Goal: Information Seeking & Learning: Check status

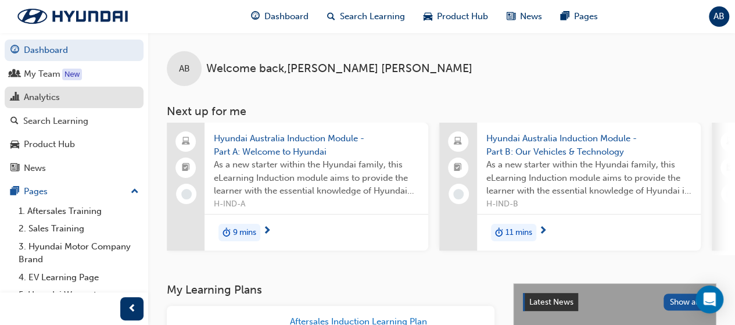
click at [27, 98] on div "Analytics" at bounding box center [42, 97] width 36 height 13
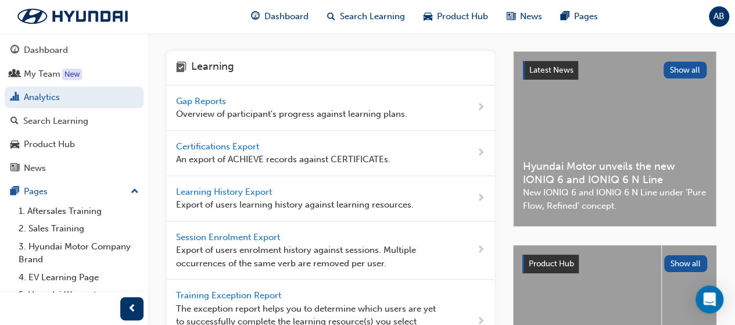
click at [217, 104] on span "Gap Reports" at bounding box center [202, 101] width 52 height 10
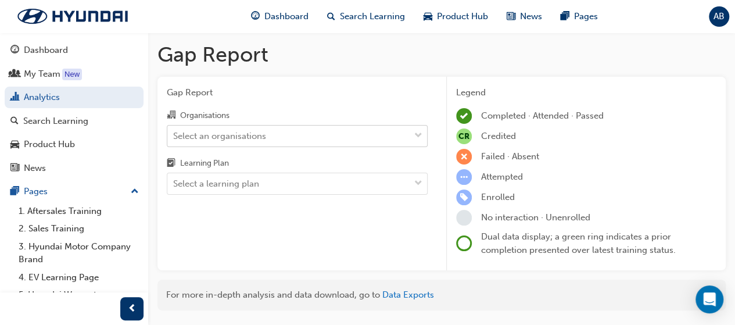
click at [221, 130] on div "Select an organisations" at bounding box center [219, 135] width 93 height 13
click at [174, 130] on input "Organisations Select an organisations" at bounding box center [173, 135] width 1 height 10
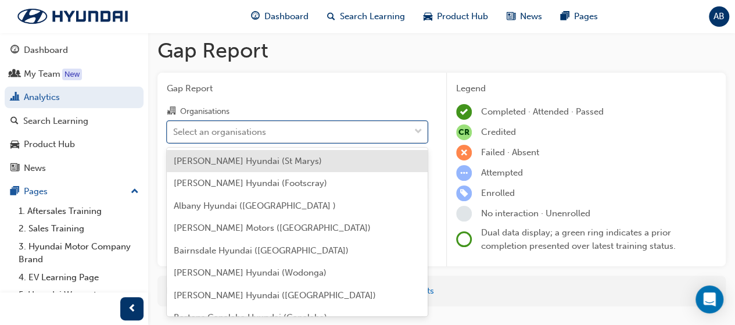
scroll to position [5, 0]
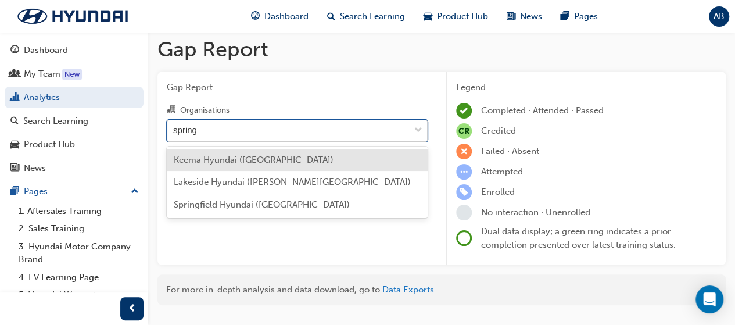
type input "springf"
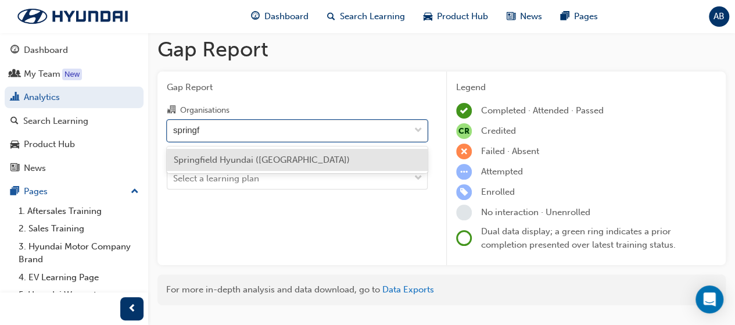
click at [240, 156] on span "Springfield Hyundai ([GEOGRAPHIC_DATA])" at bounding box center [262, 160] width 176 height 10
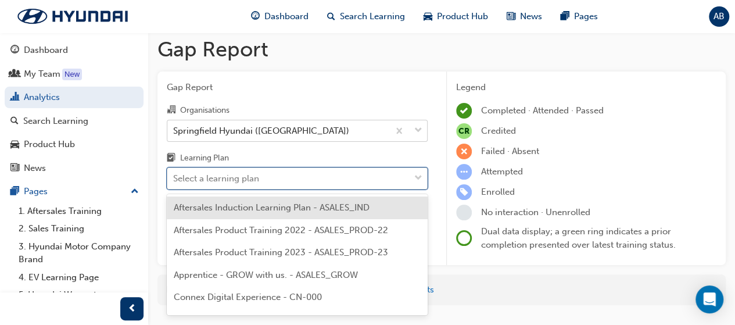
scroll to position [33, 0]
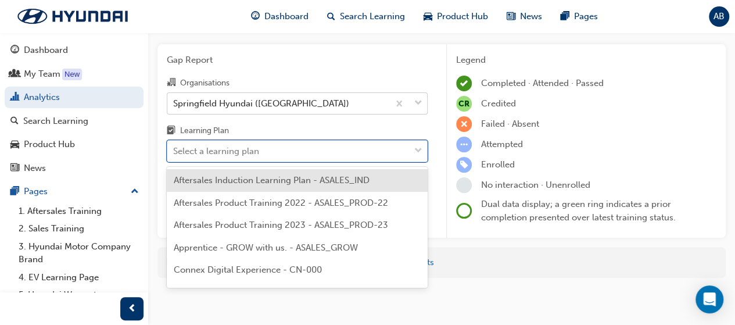
click at [241, 180] on body "Your version of Internet Explorer is outdated and not supported. Please upgrade…" at bounding box center [367, 129] width 735 height 325
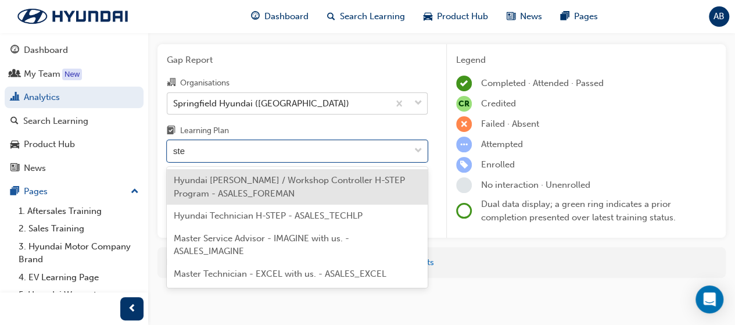
type input "step"
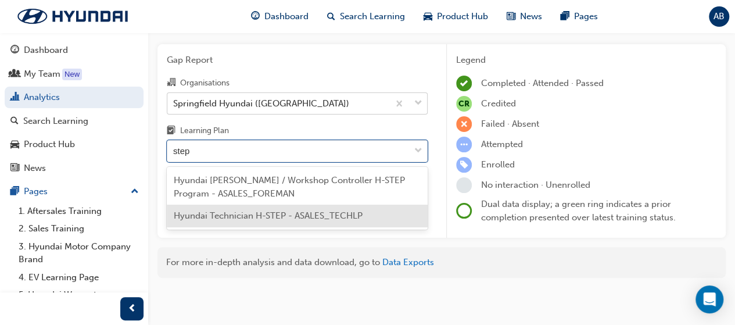
click at [245, 219] on span "Hyundai Technician H-STEP - ASALES_TECHLP" at bounding box center [268, 215] width 189 height 10
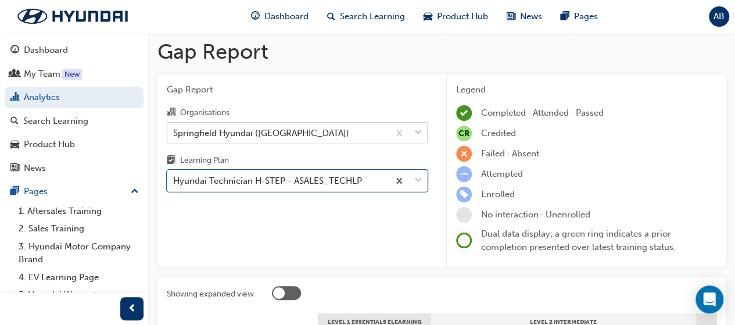
click at [245, 137] on div "Springfield Hyundai ([GEOGRAPHIC_DATA])" at bounding box center [261, 132] width 176 height 13
click at [174, 137] on input "Organisations Springfield Hyundai ([GEOGRAPHIC_DATA])" at bounding box center [173, 132] width 1 height 10
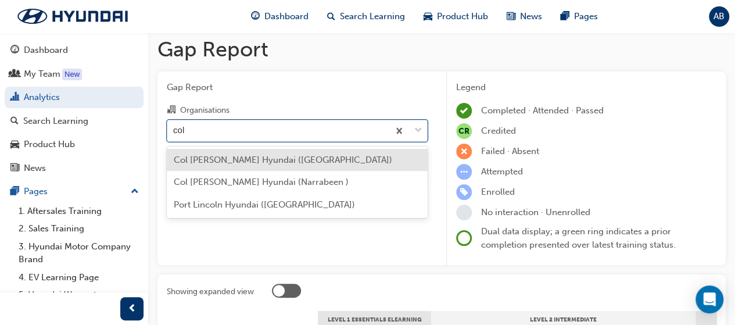
type input "col"
click at [243, 160] on span "Col [PERSON_NAME] Hyundai ([GEOGRAPHIC_DATA])" at bounding box center [283, 160] width 219 height 10
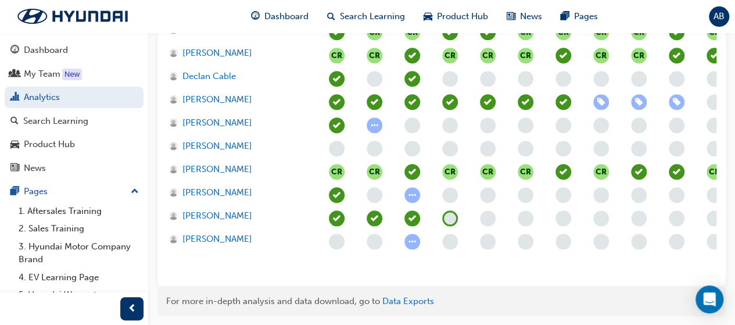
scroll to position [528, 0]
